Goal: Transaction & Acquisition: Download file/media

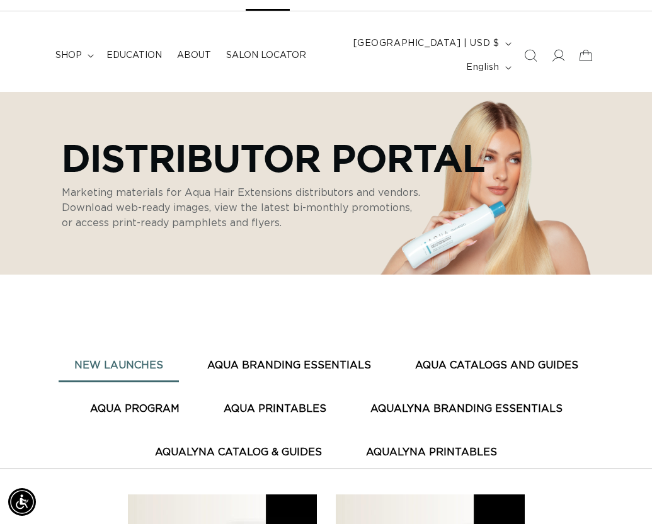
scroll to position [126, 0]
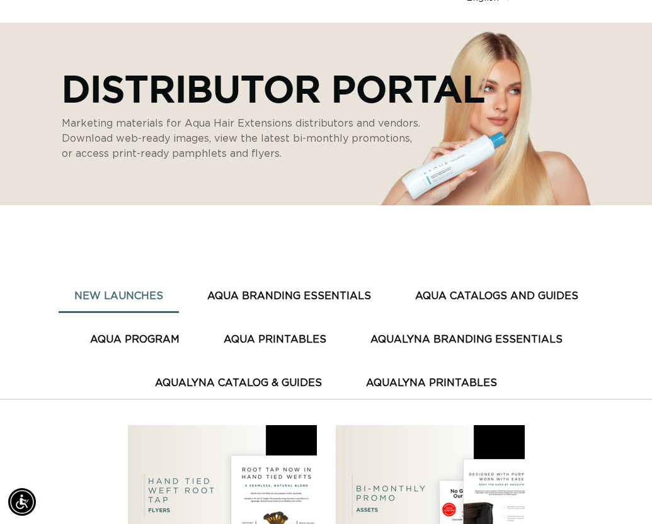
click at [278, 290] on button "AQUA BRANDING ESSENTIALS" at bounding box center [288, 296] width 195 height 31
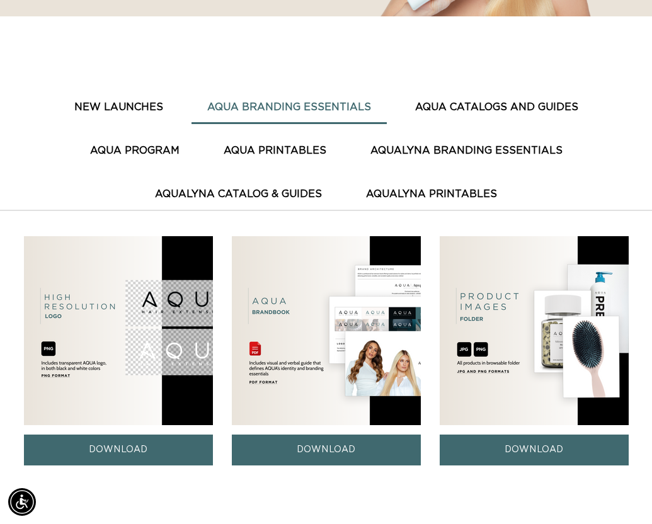
scroll to position [0, 562]
click at [278, 154] on button "AQUA PRINTABLES" at bounding box center [275, 150] width 134 height 31
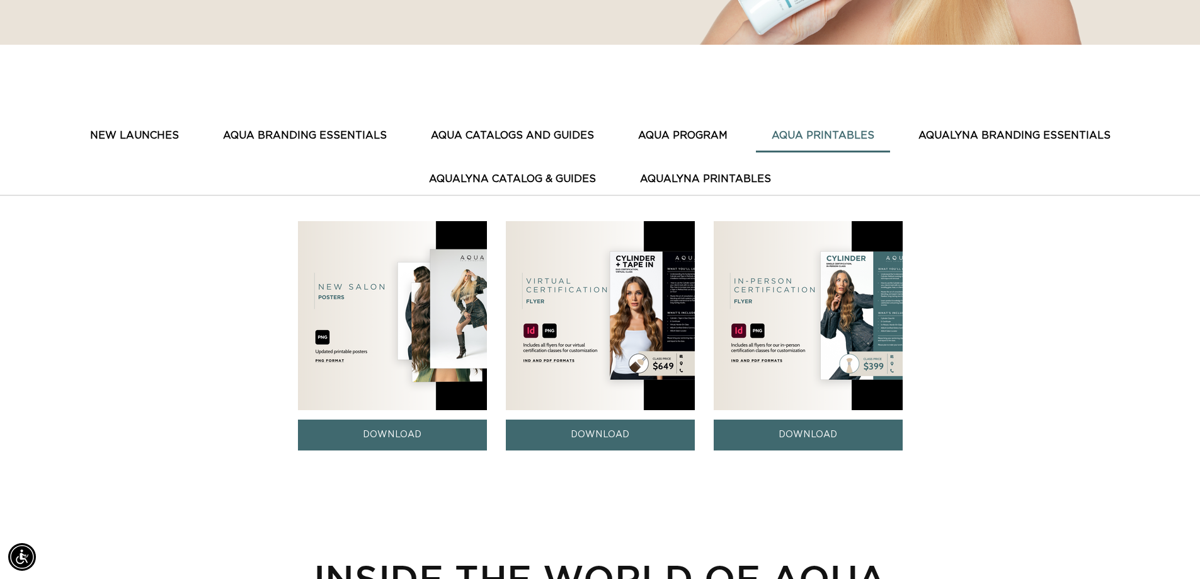
scroll to position [210, 0]
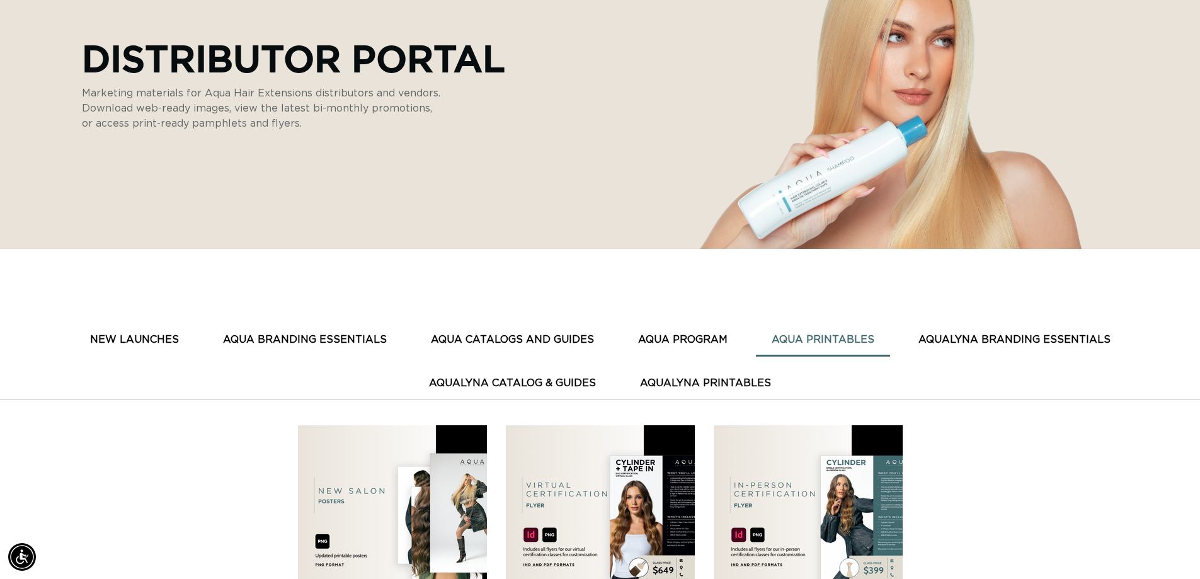
click at [651, 344] on button "AQUA PROGRAM" at bounding box center [682, 339] width 121 height 31
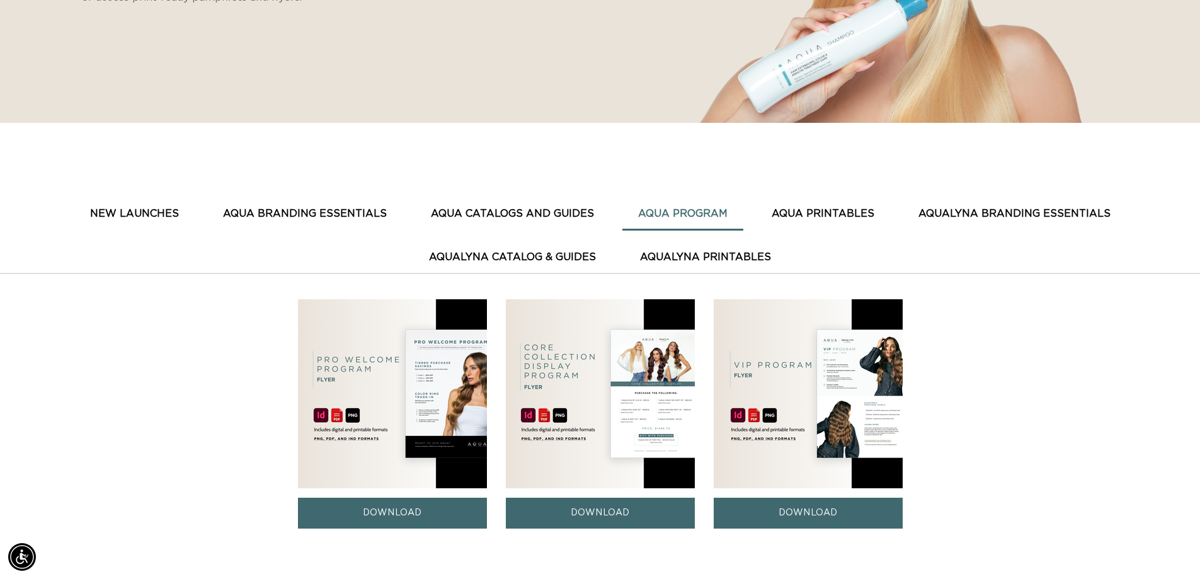
scroll to position [0, 1110]
click at [561, 249] on button "AquaLyna Catalog & Guides" at bounding box center [512, 257] width 198 height 31
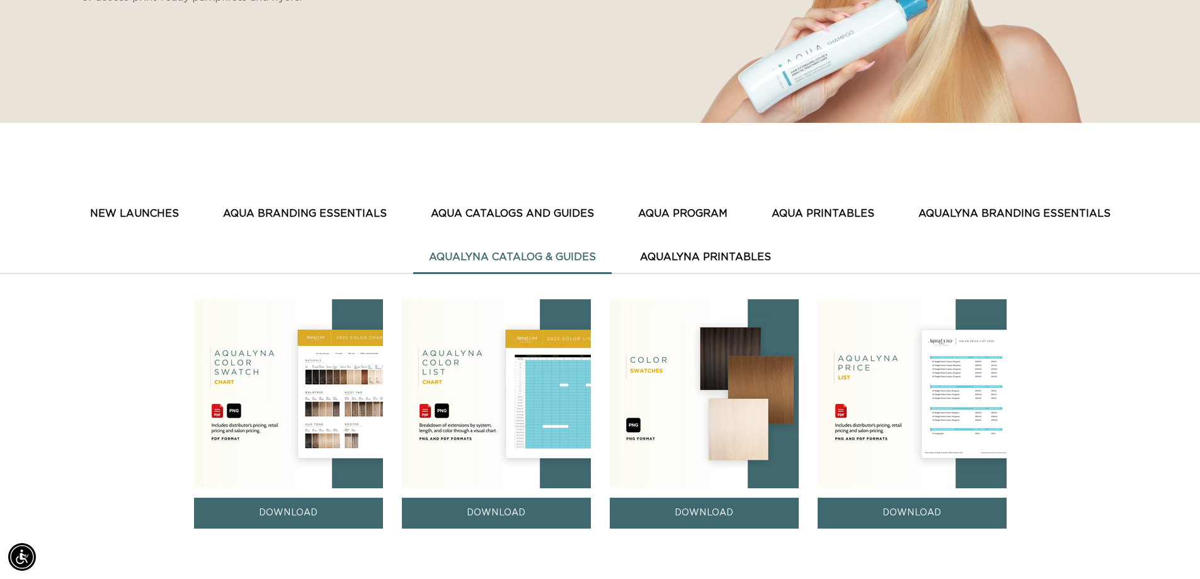
scroll to position [0, 2221]
click at [564, 211] on button "AQUA CATALOGS AND GUIDES" at bounding box center [512, 213] width 195 height 31
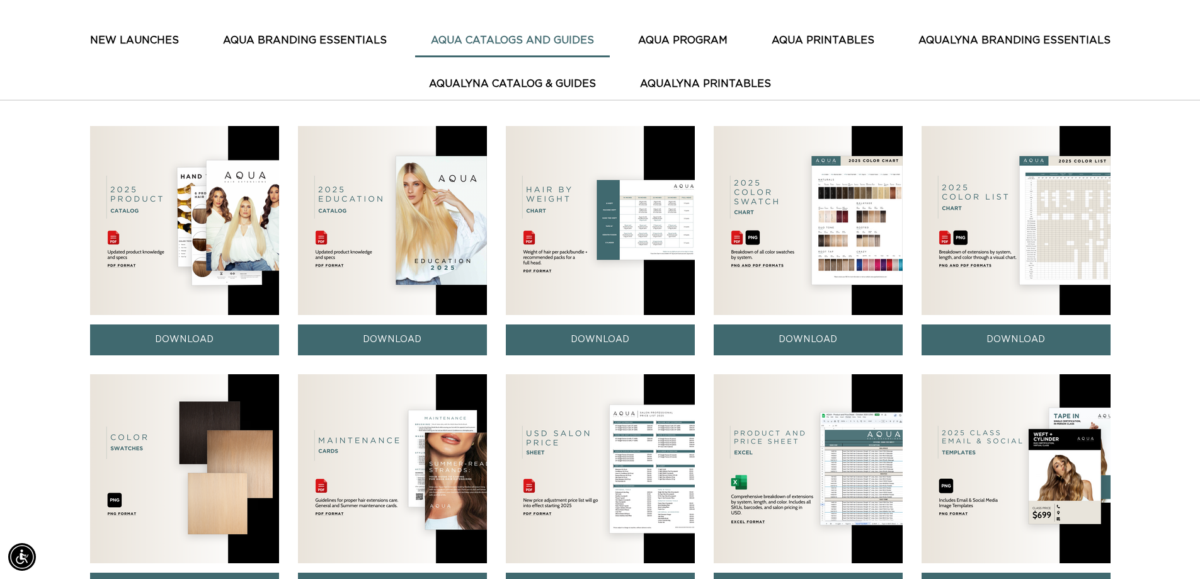
scroll to position [525, 0]
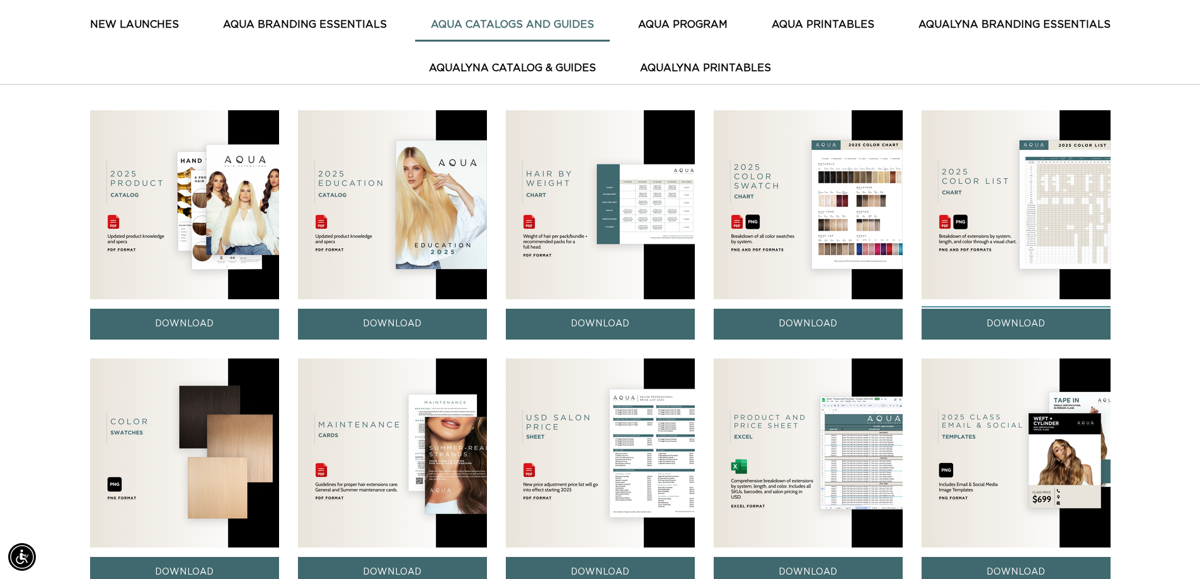
click at [651, 326] on link "DOWNLOAD" at bounding box center [1015, 324] width 189 height 31
